Goal: Information Seeking & Learning: Learn about a topic

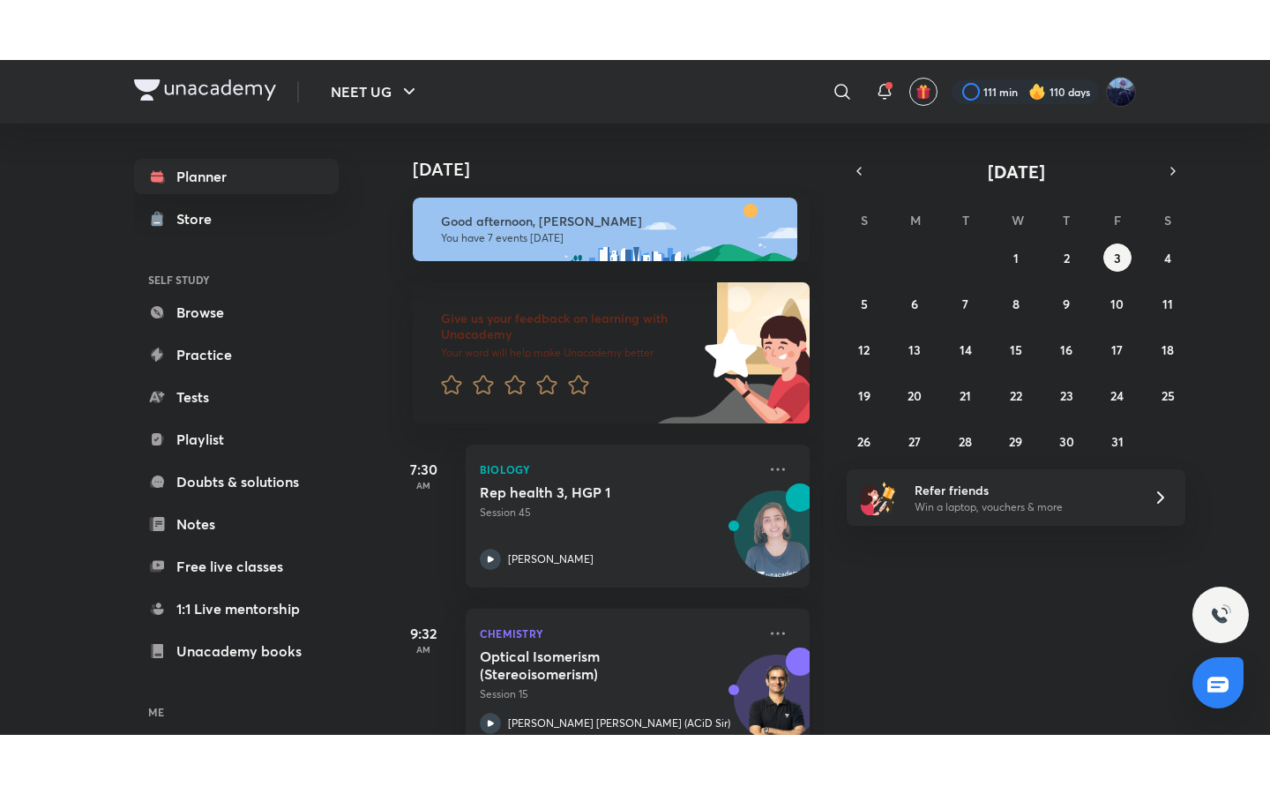
scroll to position [864, 0]
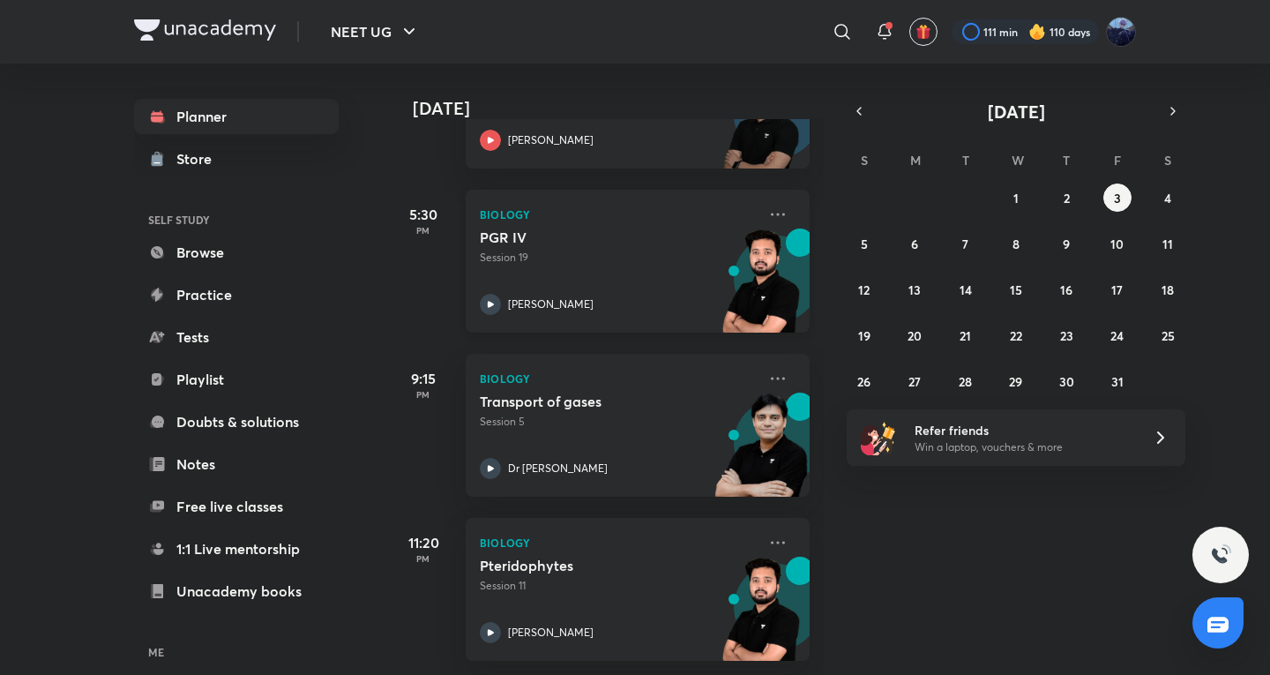
click at [562, 250] on p "Session 19" at bounding box center [618, 258] width 277 height 16
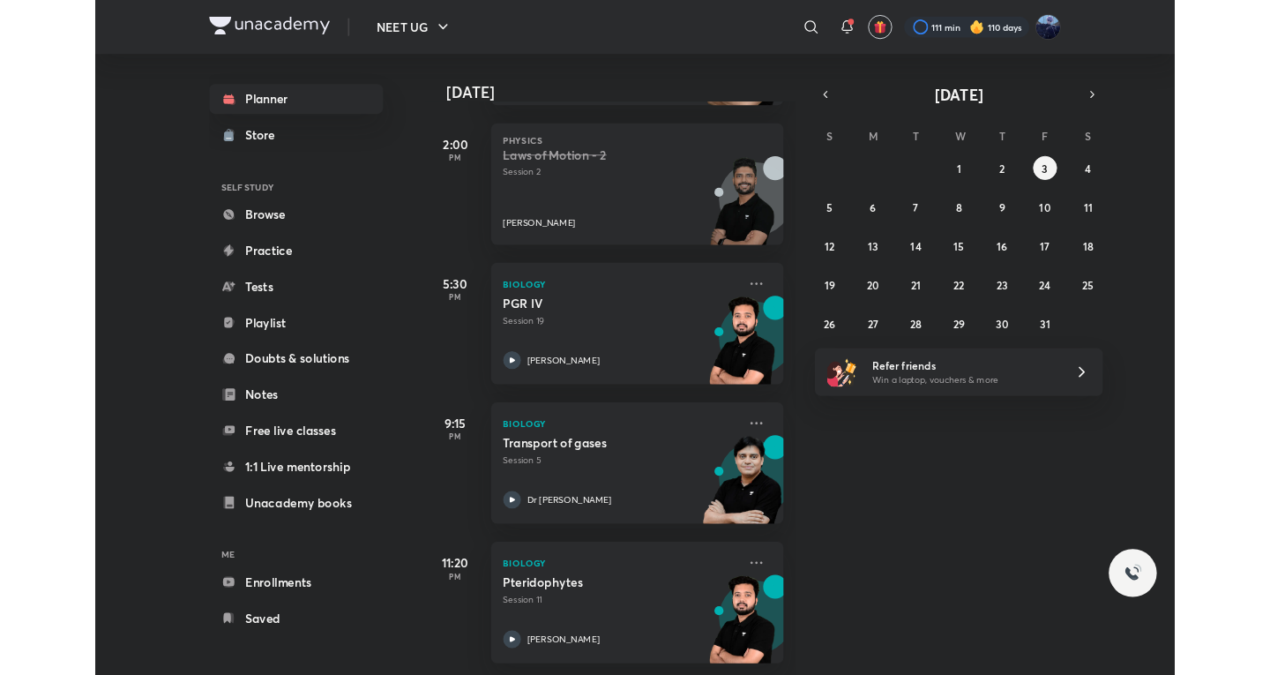
scroll to position [745, 0]
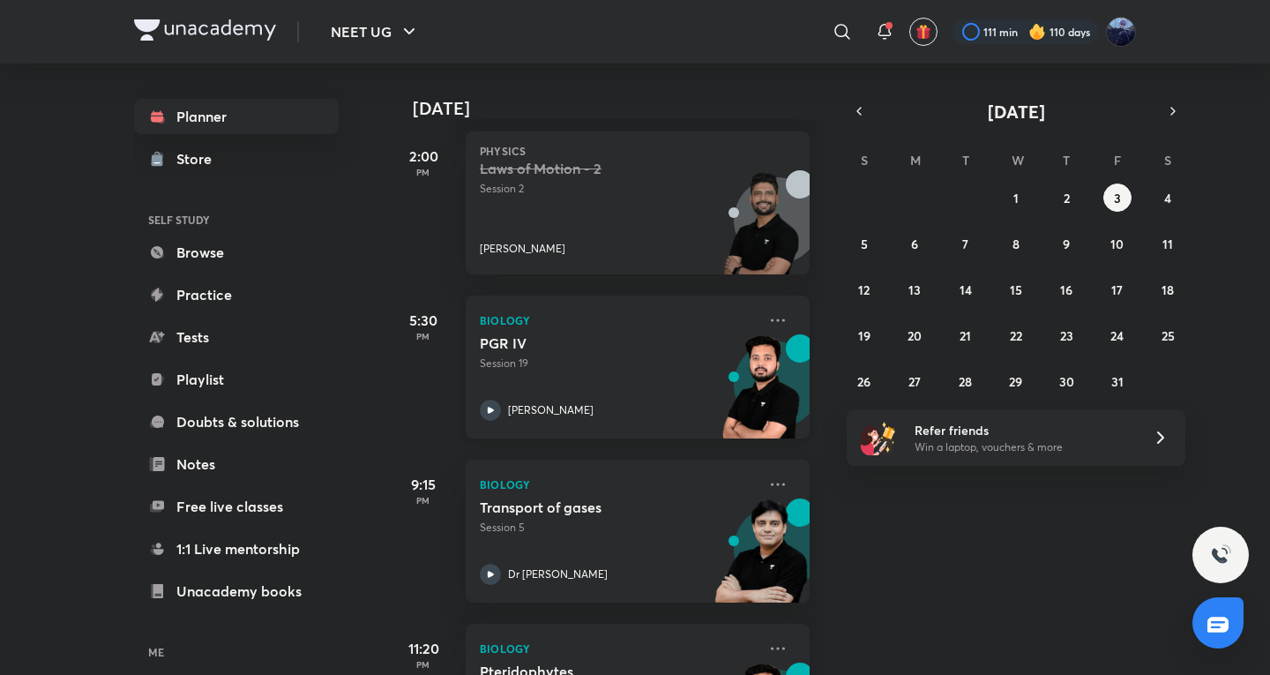
click at [617, 365] on p "Session 19" at bounding box center [618, 363] width 277 height 16
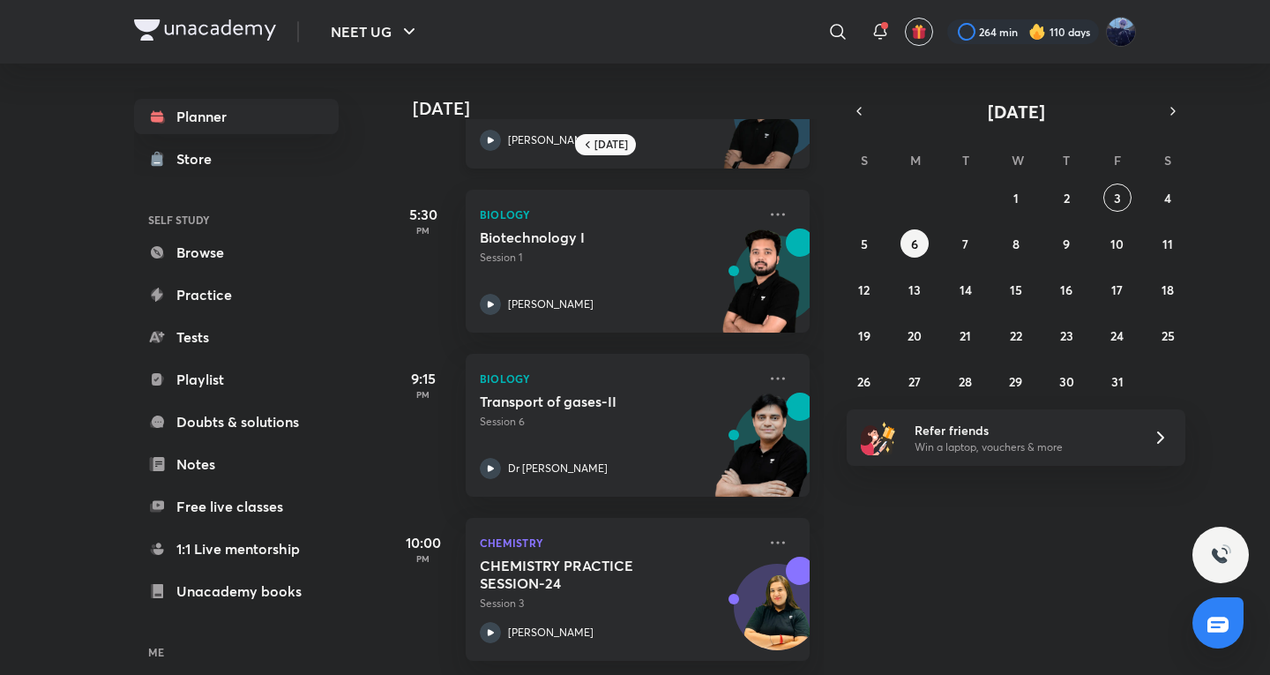
scroll to position [293, 0]
